Goal: Task Accomplishment & Management: Manage account settings

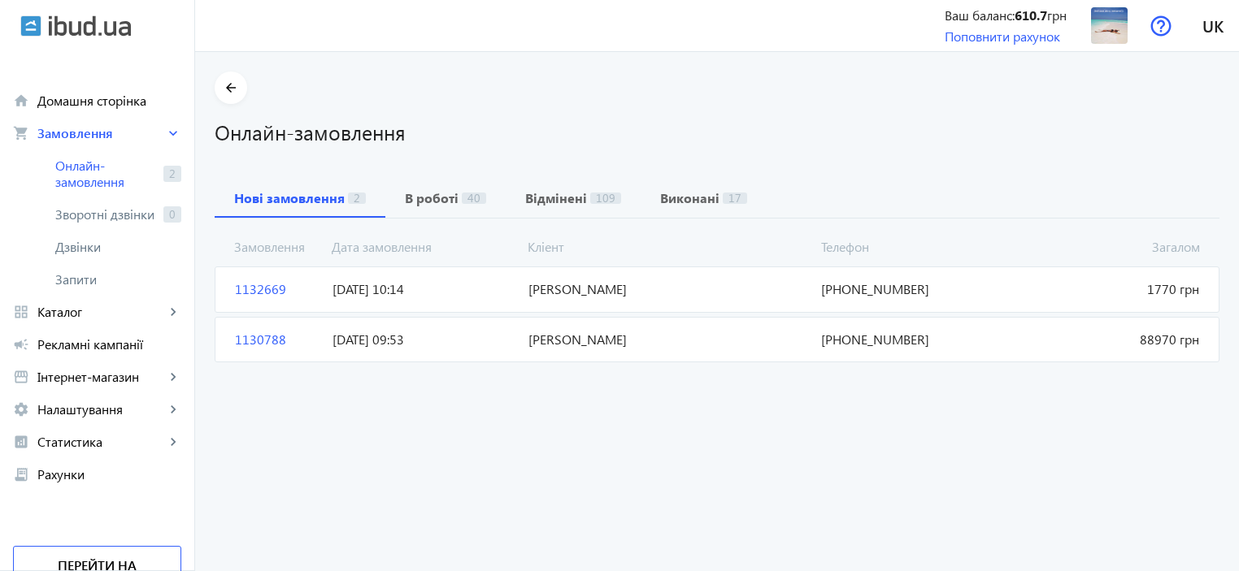
click at [709, 409] on orders "arrow_back Онлайн-замовлення Нові замовлення 2 В роботі 40 Відмінені 109 Викона…" at bounding box center [717, 311] width 1044 height 519
click at [255, 291] on span "1132669" at bounding box center [277, 289] width 98 height 18
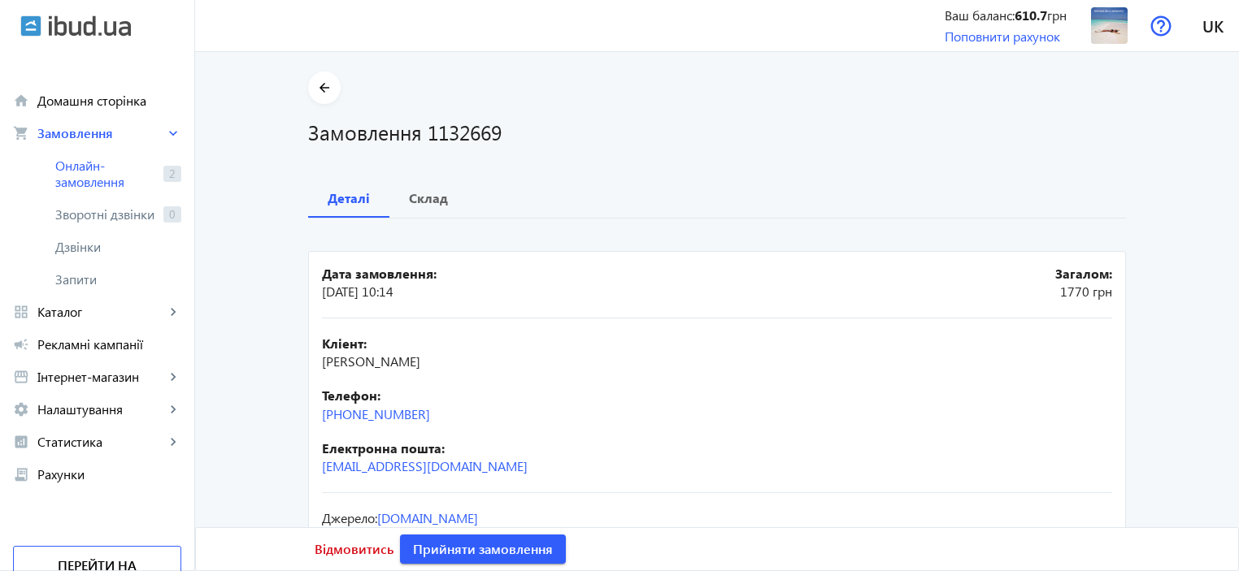
scroll to position [66, 0]
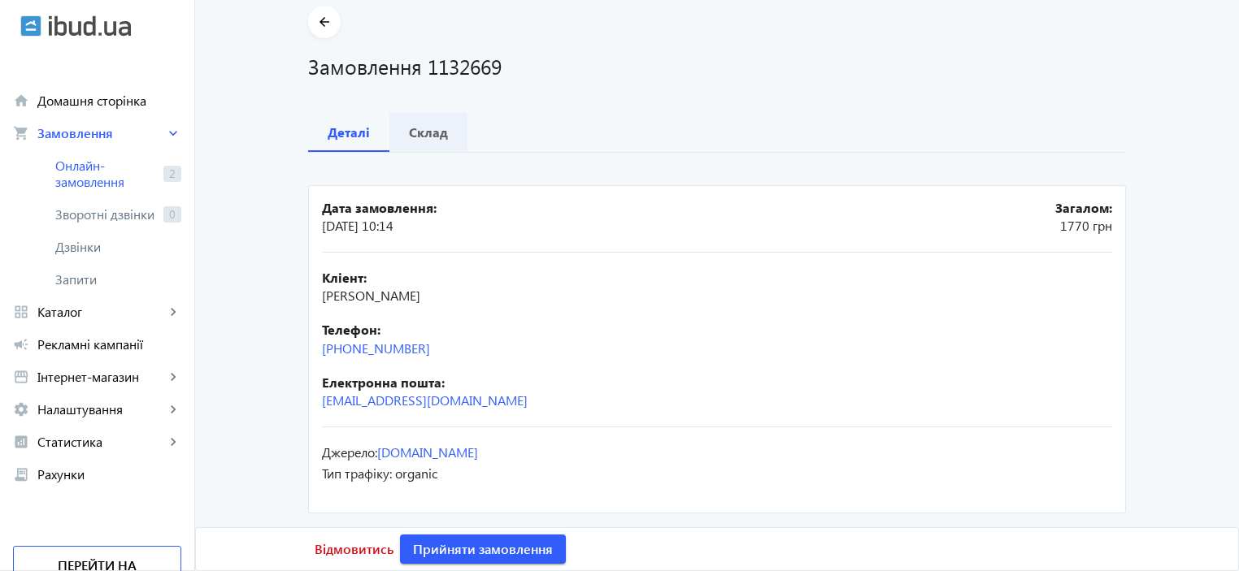
click at [426, 132] on b "Склад" at bounding box center [428, 132] width 39 height 13
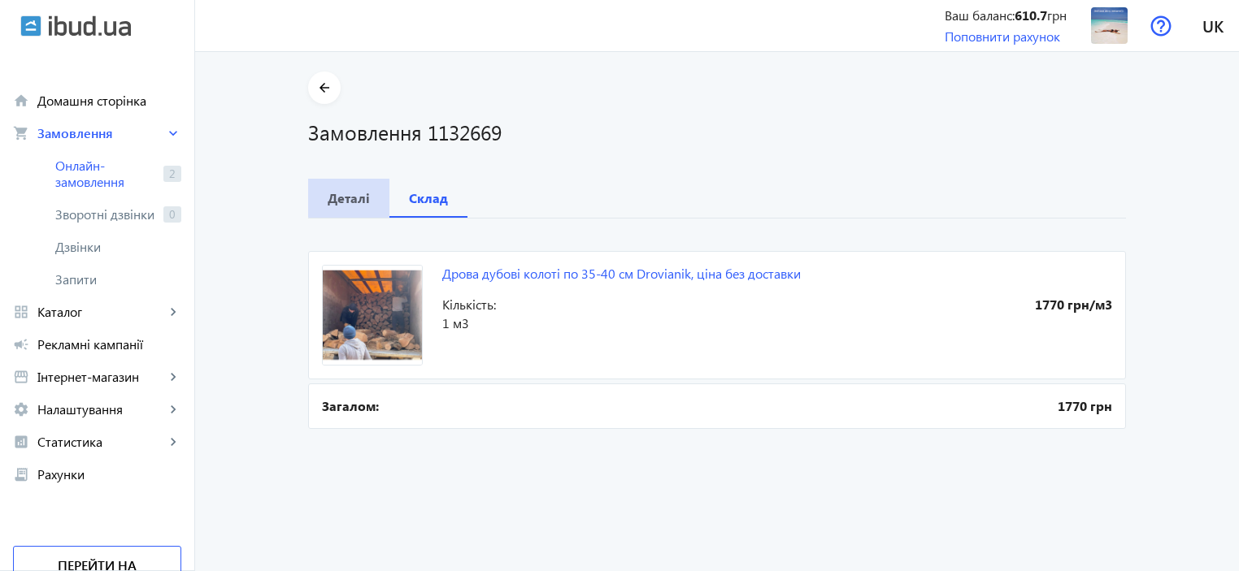
click at [348, 198] on b "Деталі" at bounding box center [349, 198] width 42 height 13
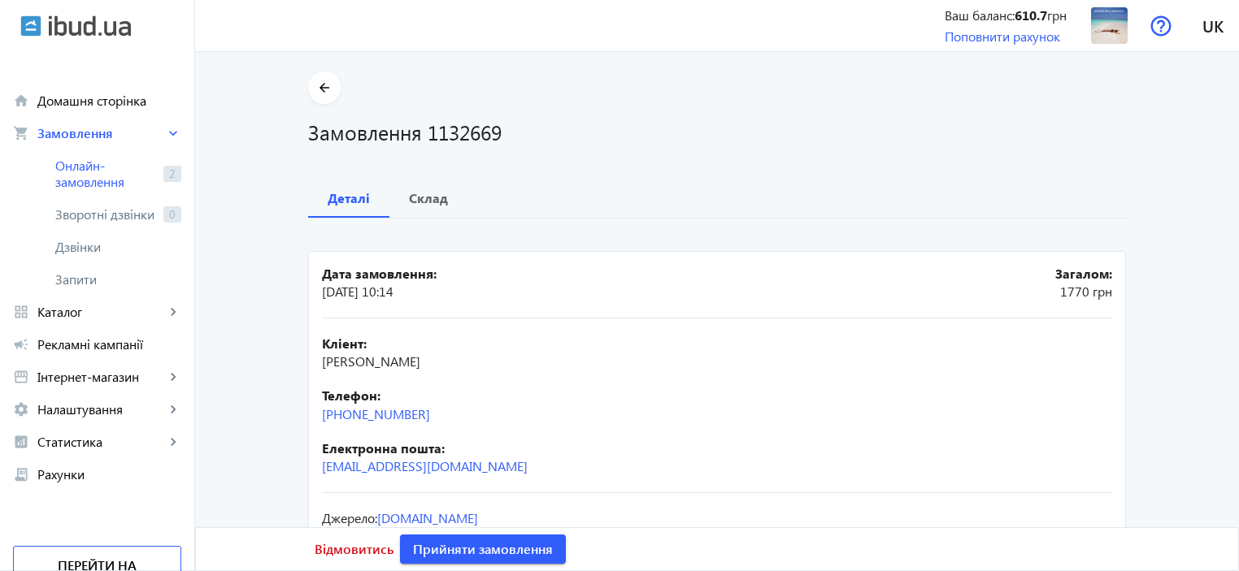
scroll to position [66, 0]
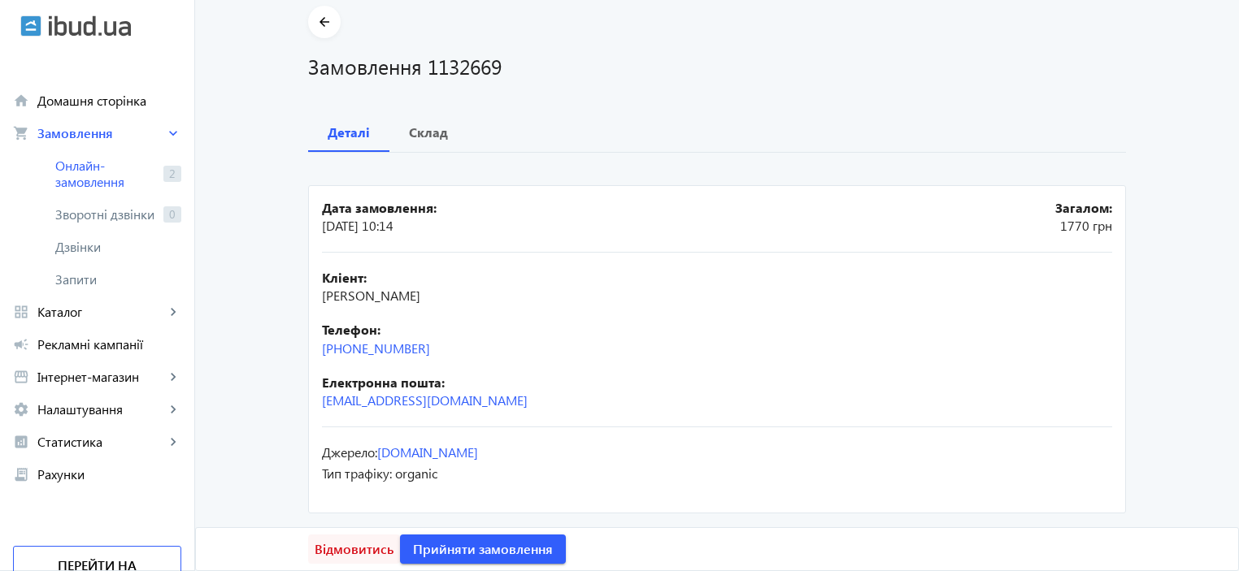
click at [340, 549] on span "Відмовитись" at bounding box center [354, 550] width 79 height 18
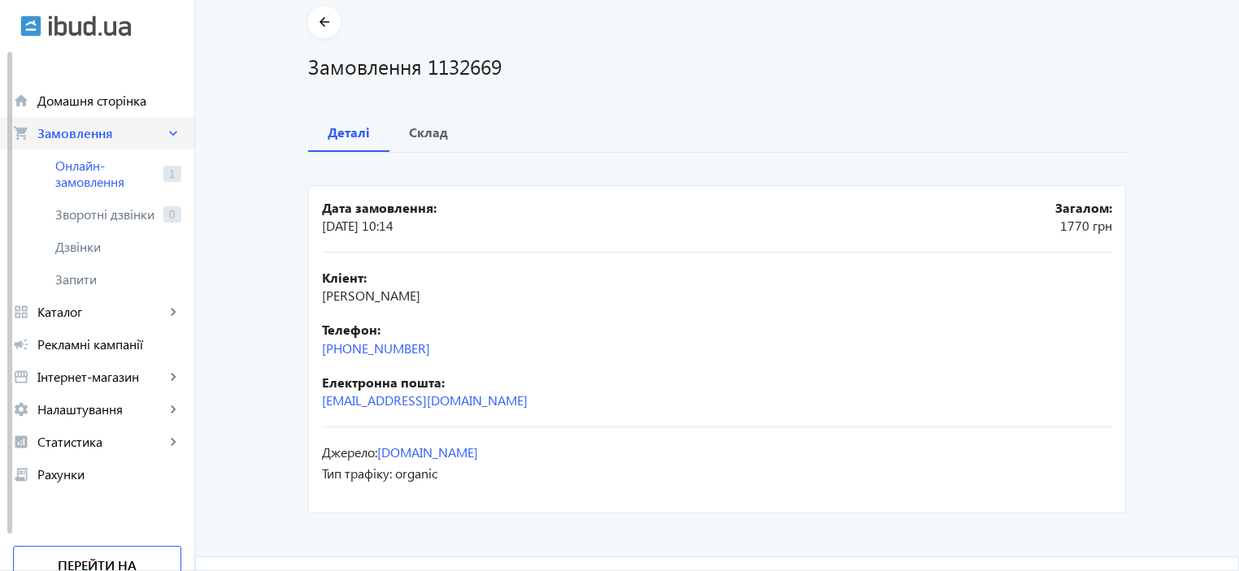
click at [65, 133] on span "Замовлення" at bounding box center [101, 133] width 128 height 16
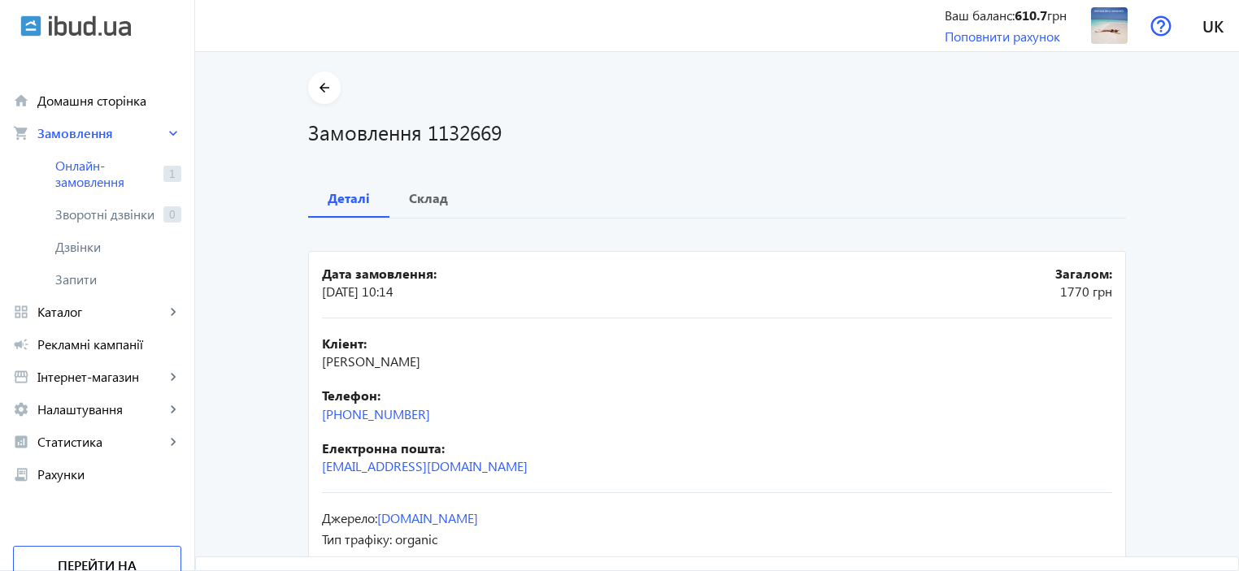
scroll to position [66, 0]
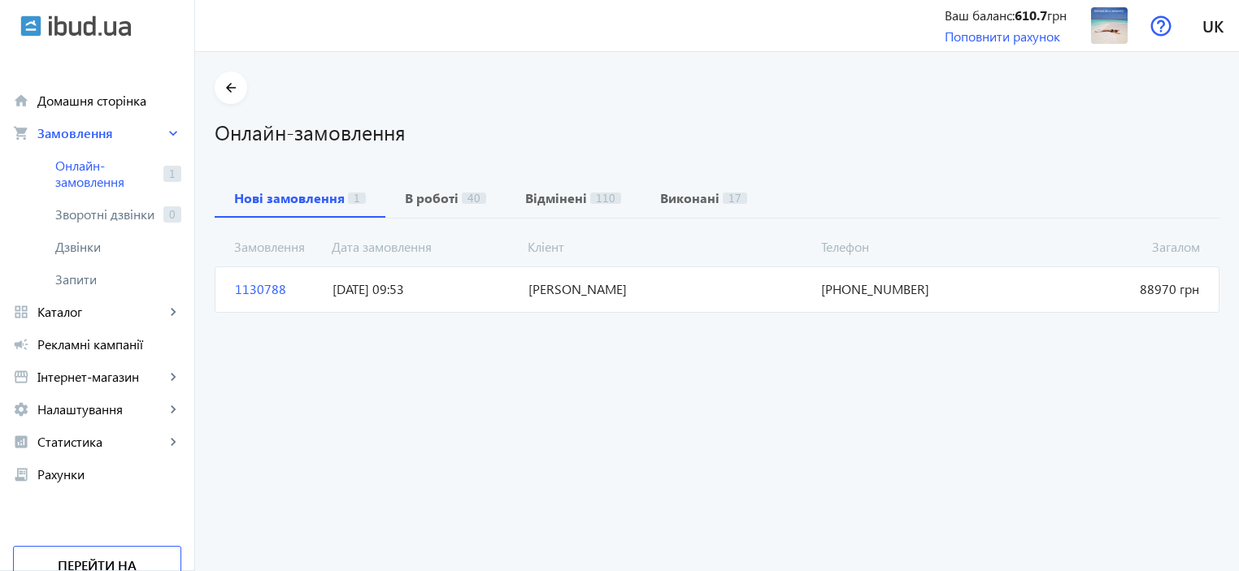
click at [250, 288] on span "1130788" at bounding box center [277, 289] width 98 height 18
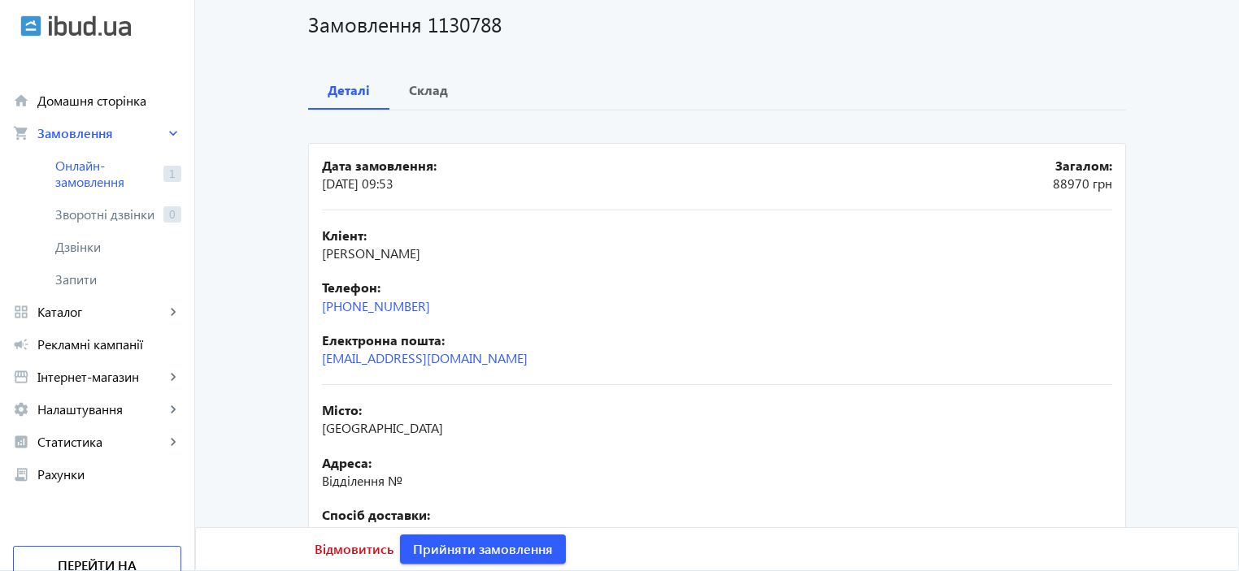
scroll to position [72, 0]
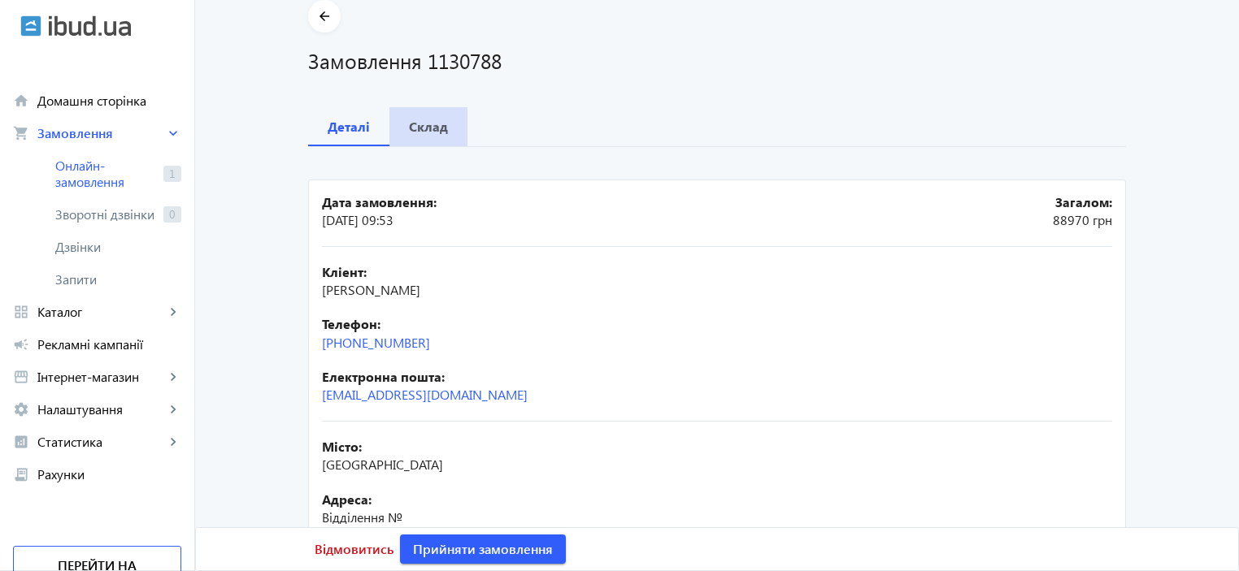
drag, startPoint x: 432, startPoint y: 131, endPoint x: 428, endPoint y: 122, distance: 10.2
click at [429, 128] on b "Склад" at bounding box center [428, 126] width 39 height 13
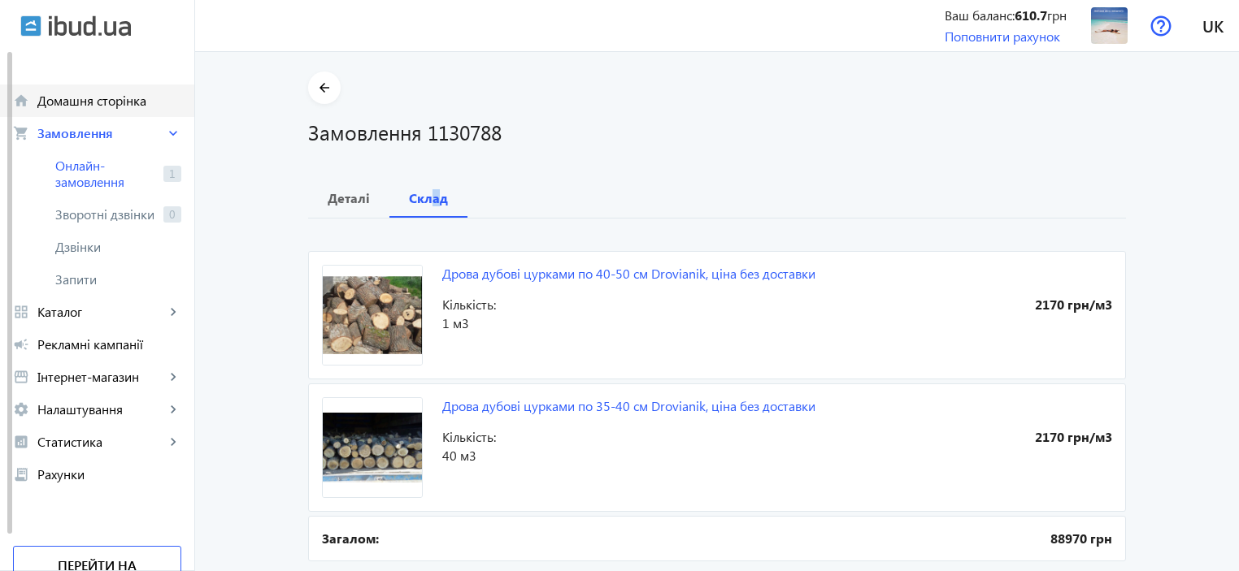
click at [70, 100] on span "Домашня сторінка" at bounding box center [109, 101] width 144 height 16
